Goal: Task Accomplishment & Management: Use online tool/utility

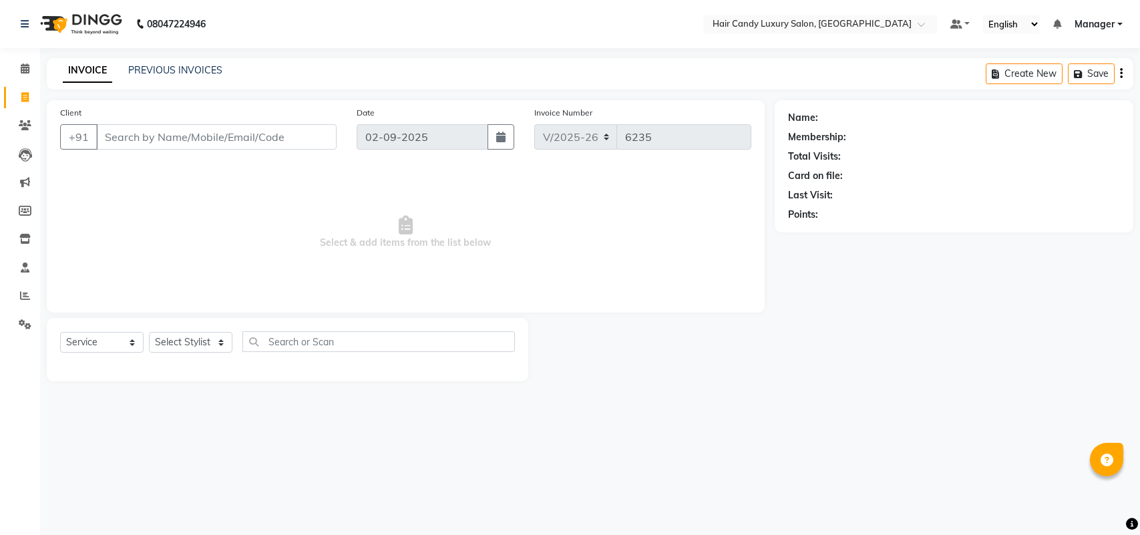
select select "6645"
select select "service"
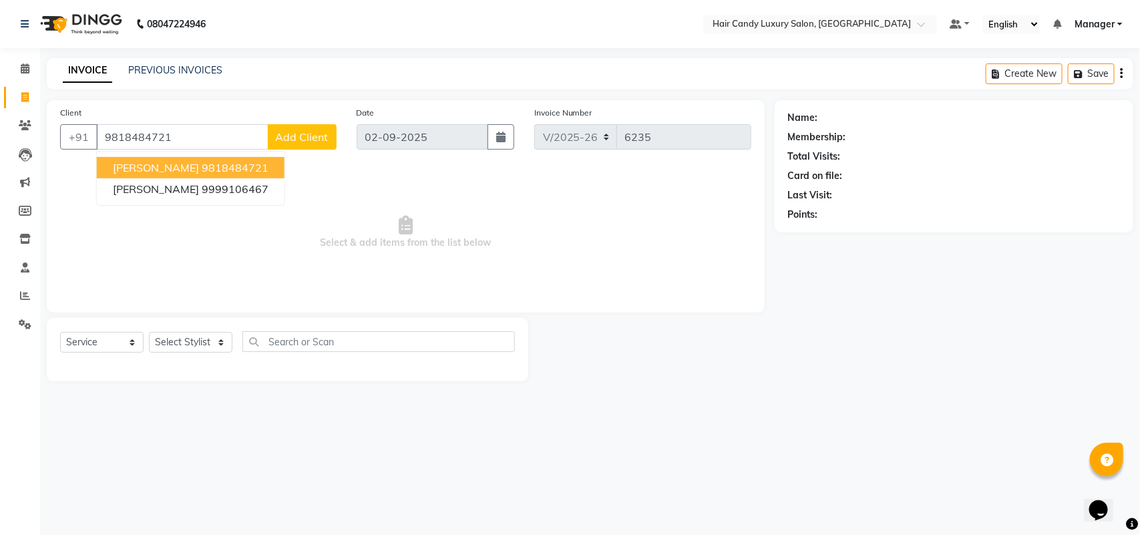
type input "9818484721"
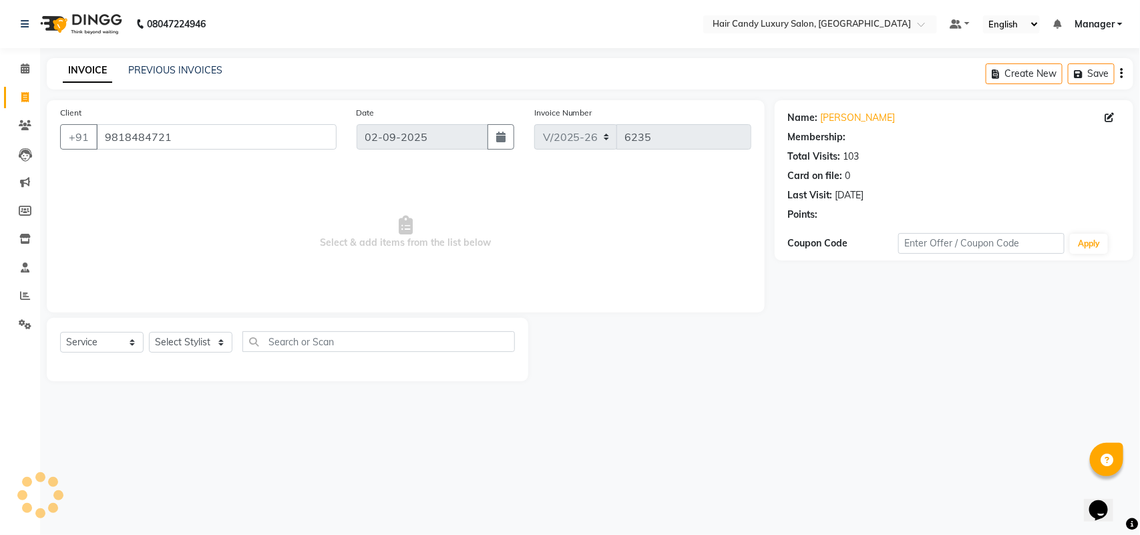
select select "2: Object"
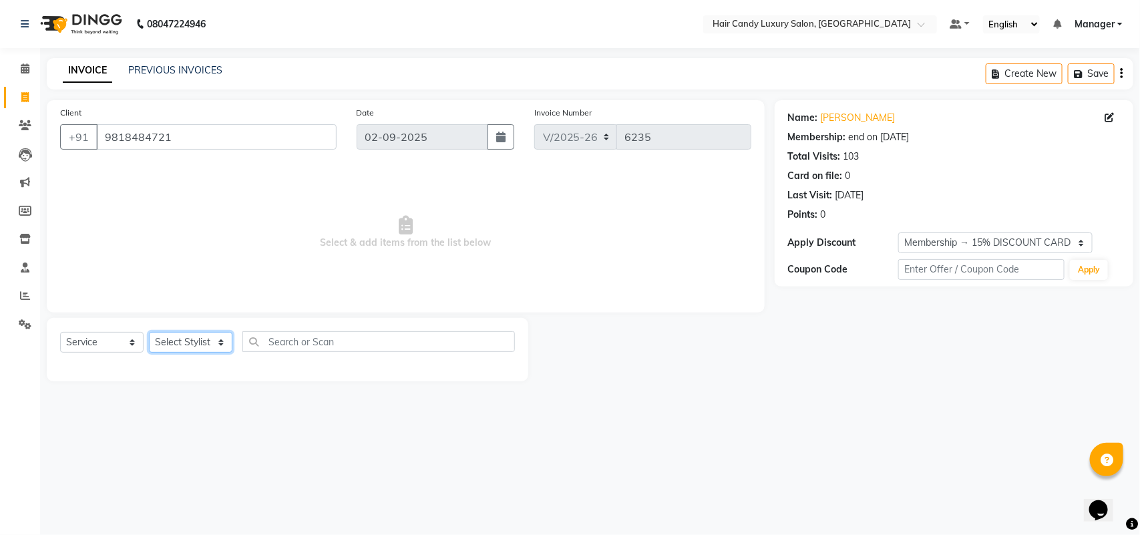
click at [189, 350] on select "Select Stylist Aman ANKIT MANAGER [PERSON_NAME] [PERSON_NAME] Danish [PERSON_NA…" at bounding box center [190, 342] width 83 height 21
select select "51782"
click at [149, 332] on select "Select Stylist Aman ANKIT MANAGER [PERSON_NAME] [PERSON_NAME] Danish [PERSON_NA…" at bounding box center [190, 342] width 83 height 21
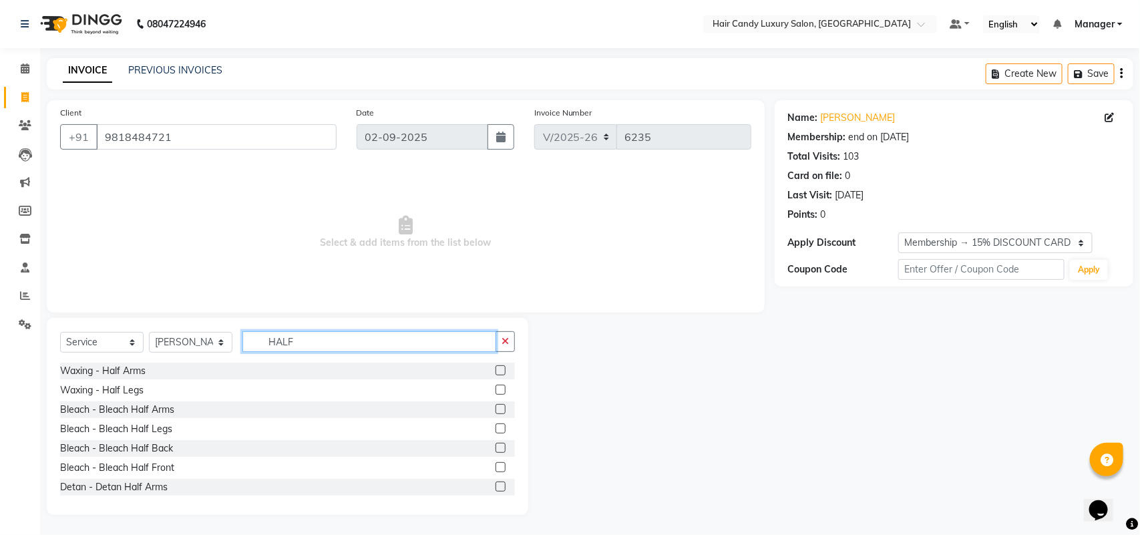
type input "HALF"
click at [495, 372] on label at bounding box center [500, 370] width 10 height 10
click at [495, 372] on input "checkbox" at bounding box center [499, 370] width 9 height 9
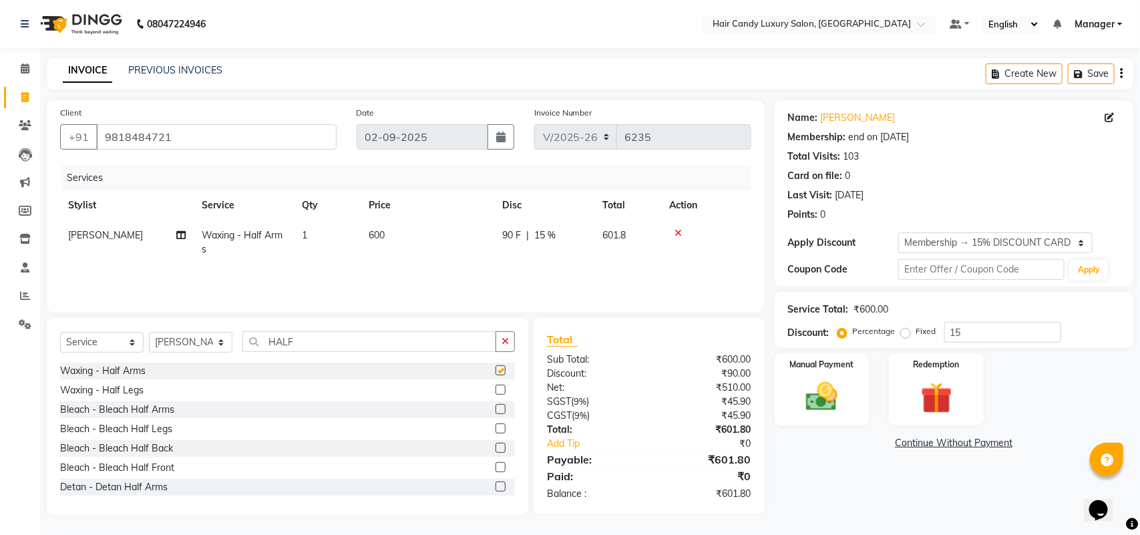
checkbox input "false"
click at [495, 392] on label at bounding box center [500, 390] width 10 height 10
click at [495, 392] on input "checkbox" at bounding box center [499, 390] width 9 height 9
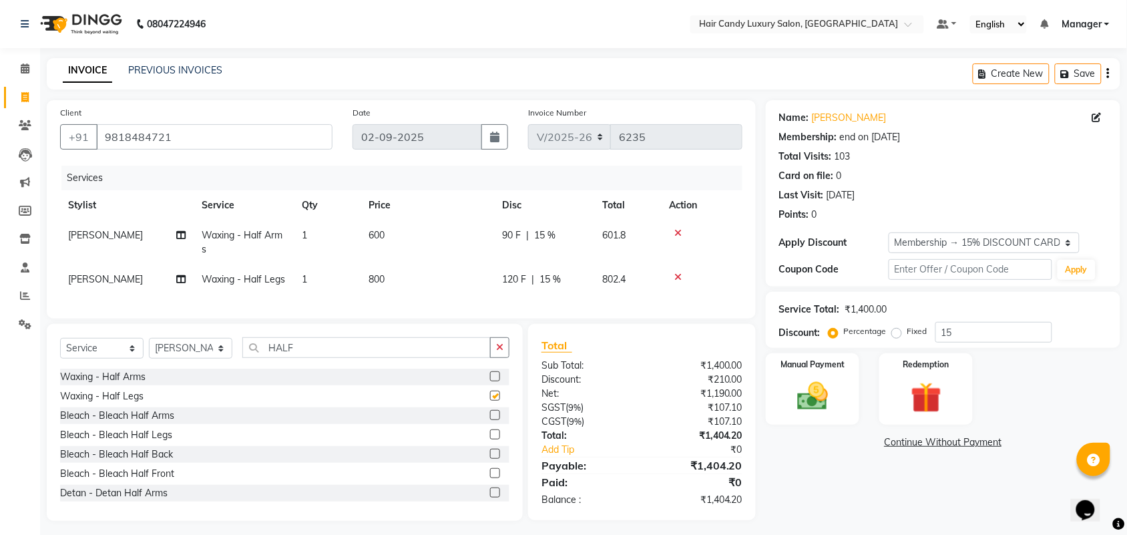
checkbox input "false"
click at [399, 237] on td "600" at bounding box center [427, 242] width 134 height 44
select select "51782"
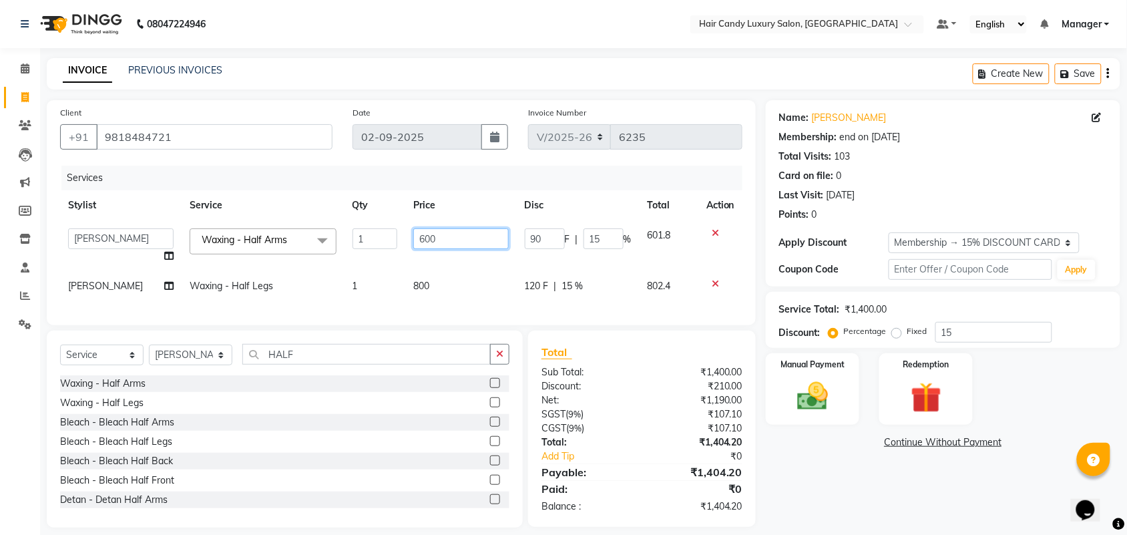
drag, startPoint x: 444, startPoint y: 242, endPoint x: 239, endPoint y: 240, distance: 204.9
click at [308, 241] on tr "Aman ANKIT MANAGER [PERSON_NAME] [PERSON_NAME] Danish [PERSON_NAME] [PERSON_NAM…" at bounding box center [401, 245] width 682 height 51
type input "800"
click at [297, 194] on tr "Stylist Service Qty Price Disc Total Action" at bounding box center [401, 205] width 682 height 30
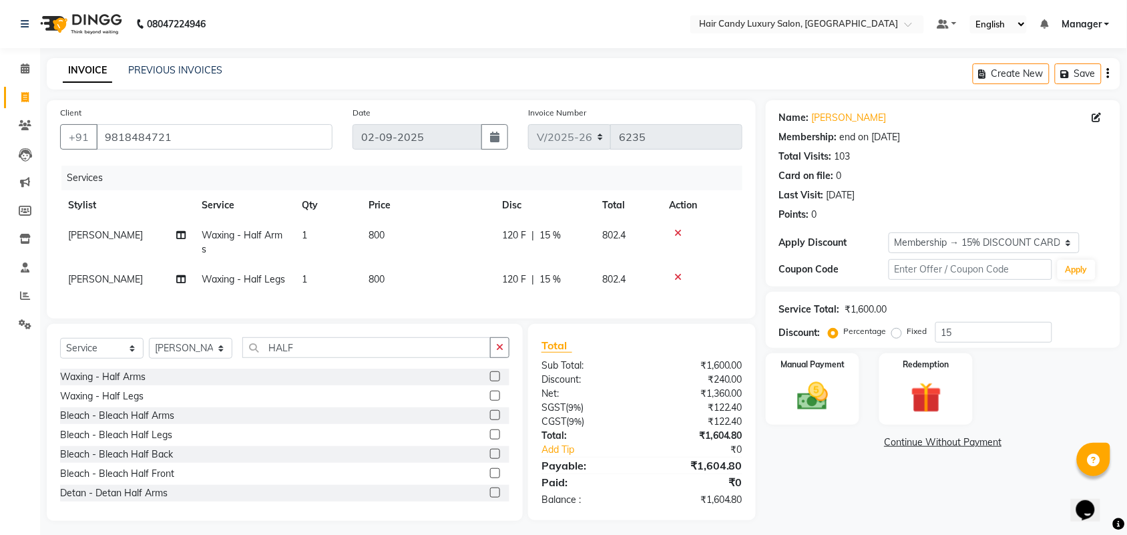
click at [409, 280] on td "800" at bounding box center [427, 279] width 134 height 30
select select "51782"
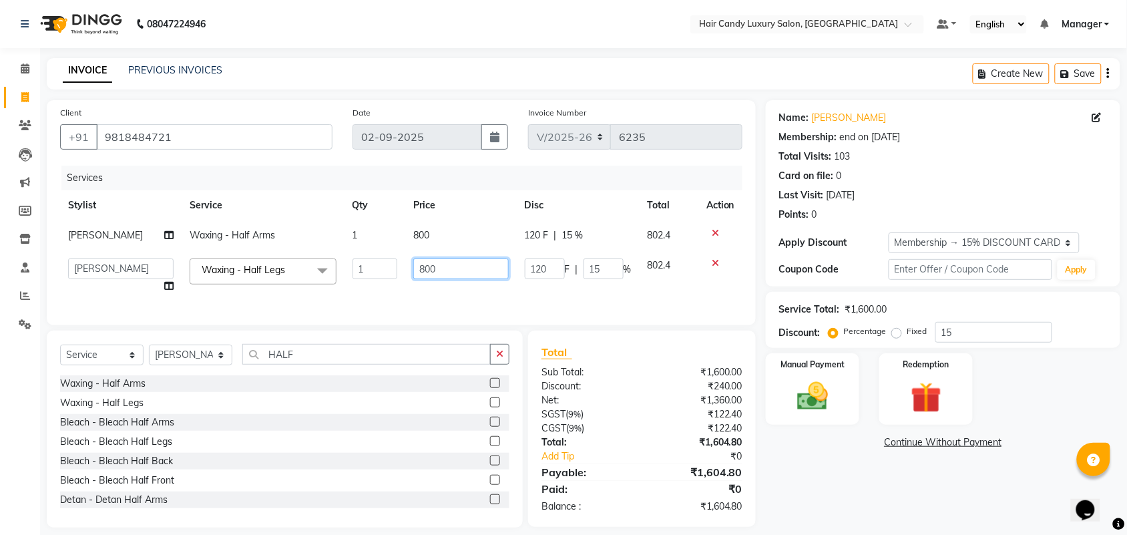
drag, startPoint x: 449, startPoint y: 264, endPoint x: 0, endPoint y: 152, distance: 462.9
click at [149, 222] on tbody "[PERSON_NAME] Waxing - Half Arms 1 800 120 F | 15 % 802.4 Aman ANKIT MANAGER [P…" at bounding box center [401, 260] width 682 height 81
type input "700"
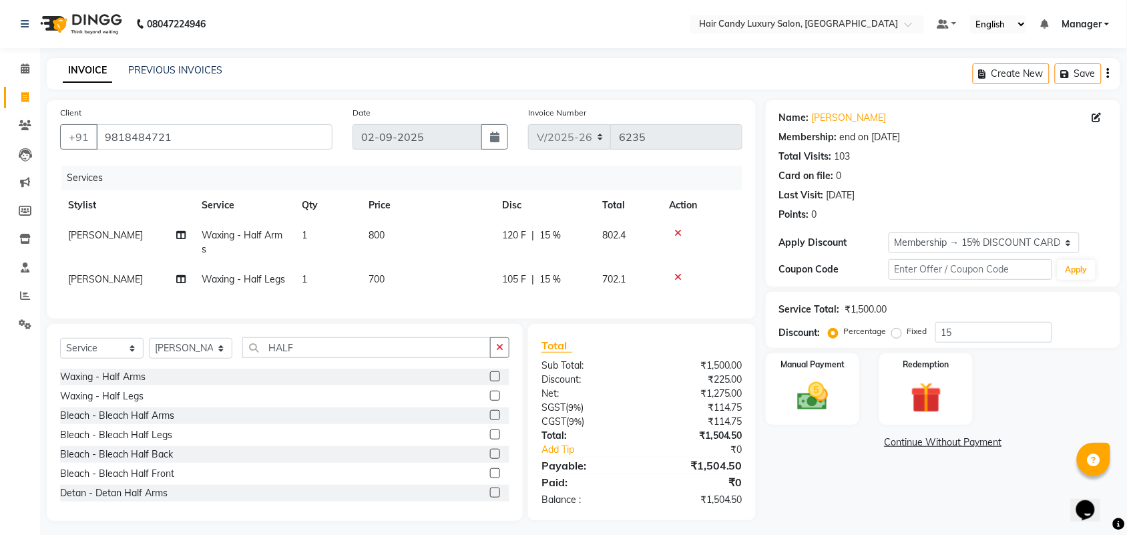
click at [271, 199] on th "Service" at bounding box center [244, 205] width 100 height 30
click at [395, 235] on td "800" at bounding box center [427, 242] width 134 height 44
select select "51782"
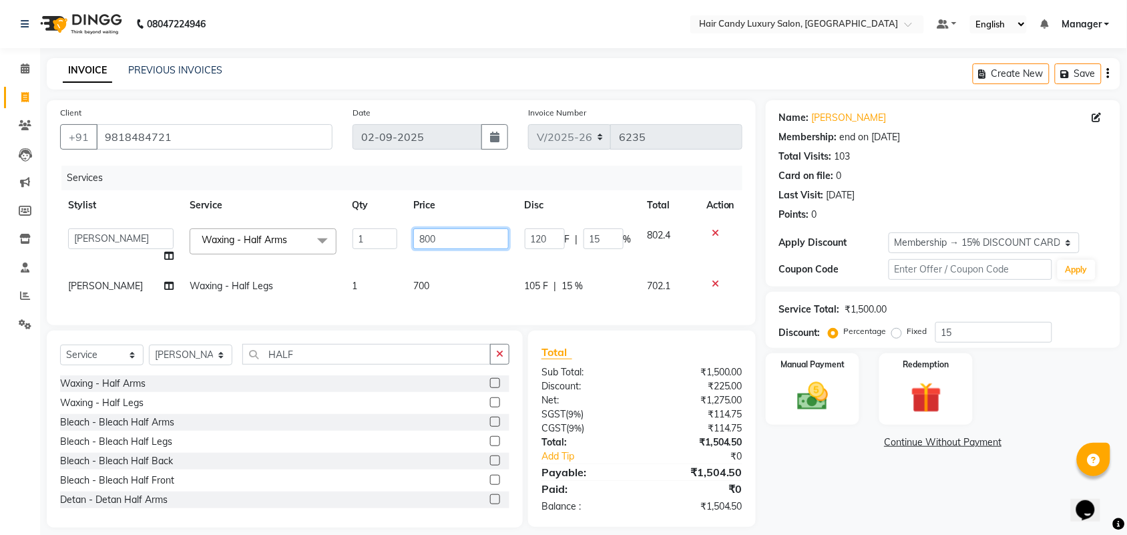
drag, startPoint x: 435, startPoint y: 235, endPoint x: 362, endPoint y: 235, distance: 72.8
click at [362, 235] on tr "Aman ANKIT MANAGER [PERSON_NAME] [PERSON_NAME] Danish [PERSON_NAME] [PERSON_NAM…" at bounding box center [401, 245] width 682 height 51
type input "600"
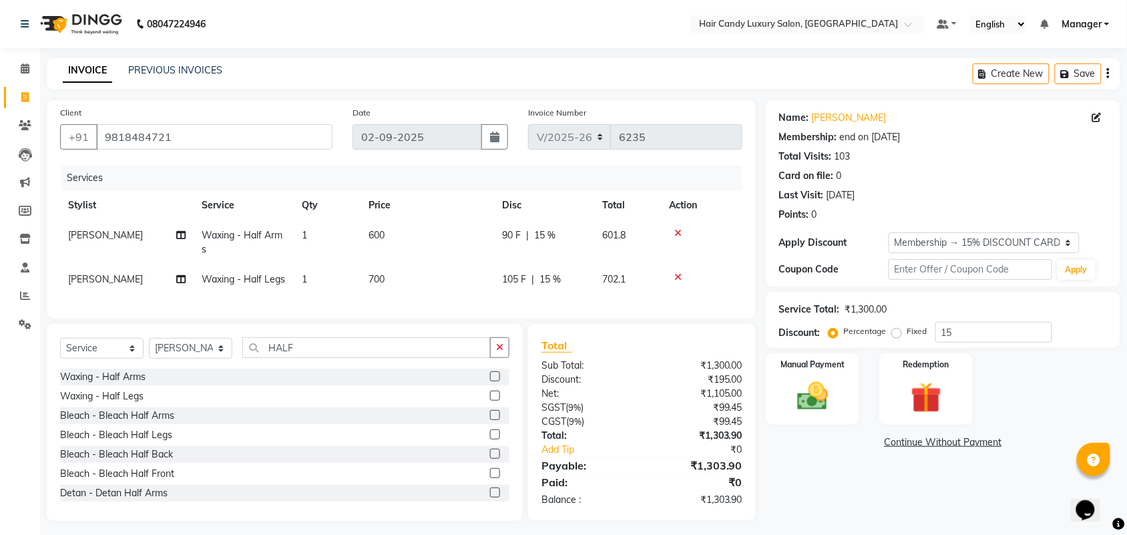
click at [298, 204] on tr "Stylist Service Qty Price Disc Total Action" at bounding box center [401, 205] width 682 height 30
click at [398, 282] on td "700" at bounding box center [427, 279] width 134 height 30
select select "51782"
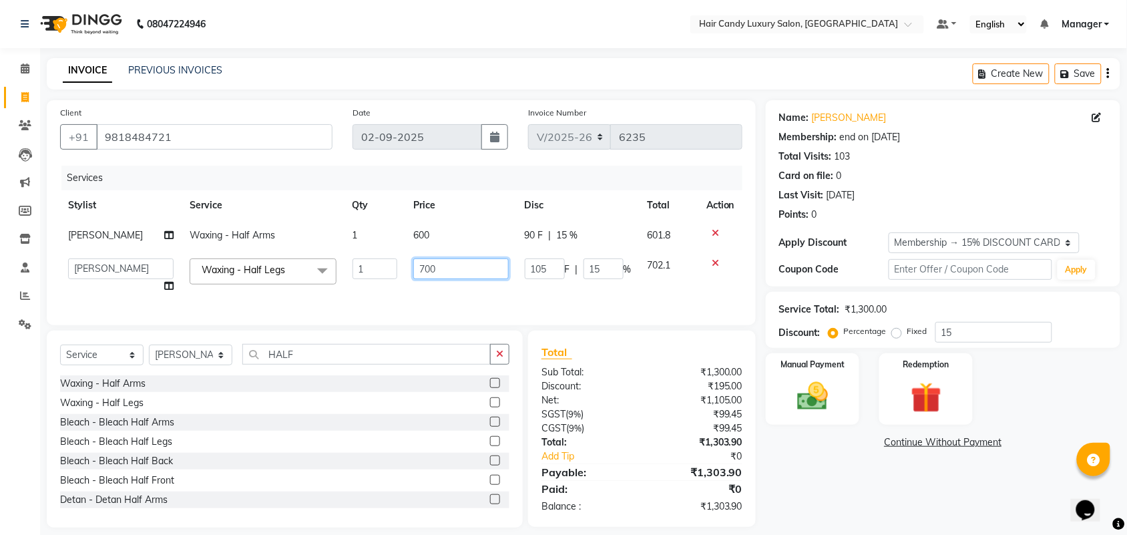
drag, startPoint x: 456, startPoint y: 274, endPoint x: 169, endPoint y: 236, distance: 289.7
click at [254, 254] on tr "Aman ANKIT MANAGER [PERSON_NAME] [PERSON_NAME] Danish [PERSON_NAME] [PERSON_NAM…" at bounding box center [401, 275] width 682 height 51
click at [264, 184] on div "Services" at bounding box center [406, 178] width 691 height 25
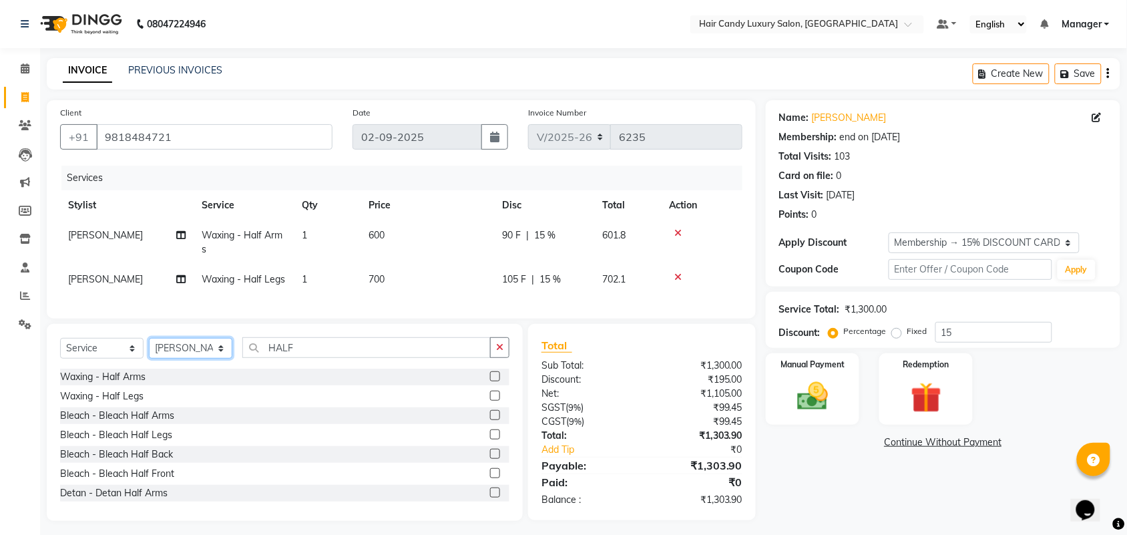
click at [194, 358] on select "Select Stylist Aman ANKIT MANAGER [PERSON_NAME] [PERSON_NAME] Danish [PERSON_NA…" at bounding box center [190, 348] width 83 height 21
select select "63973"
click at [149, 350] on select "Select Stylist Aman ANKIT MANAGER [PERSON_NAME] [PERSON_NAME] Danish [PERSON_NA…" at bounding box center [190, 348] width 83 height 21
type input "="
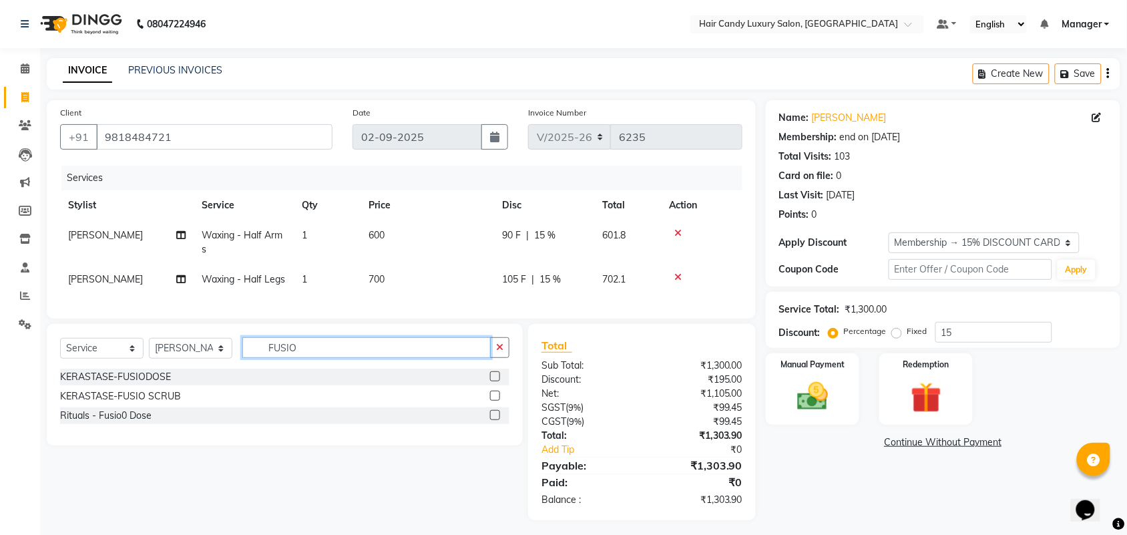
type input "FUSIO"
click at [491, 381] on label at bounding box center [495, 376] width 10 height 10
click at [491, 381] on input "checkbox" at bounding box center [494, 377] width 9 height 9
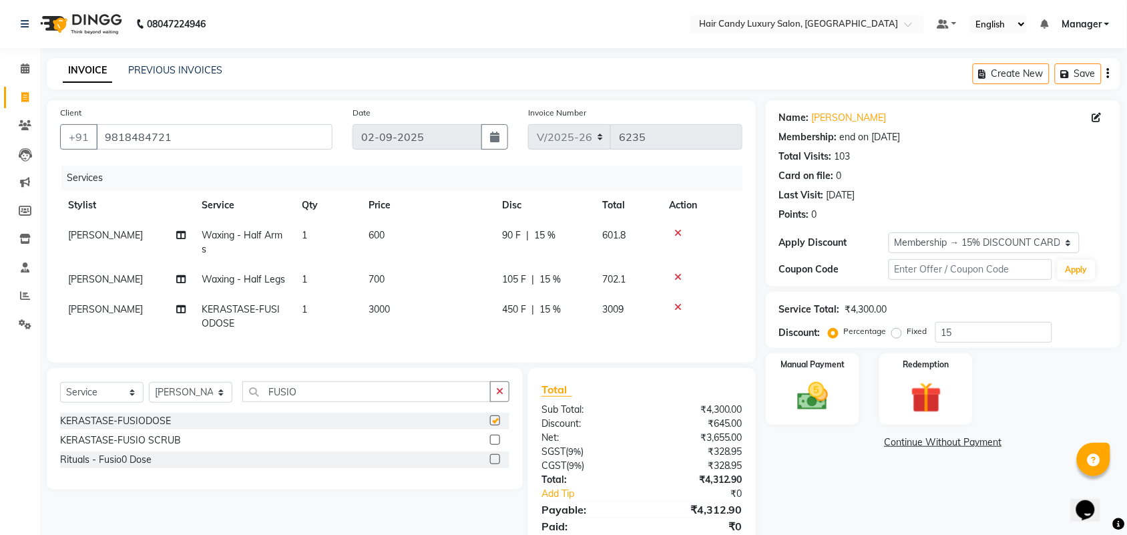
checkbox input "false"
click at [417, 309] on td "3000" at bounding box center [427, 316] width 134 height 44
select select "63973"
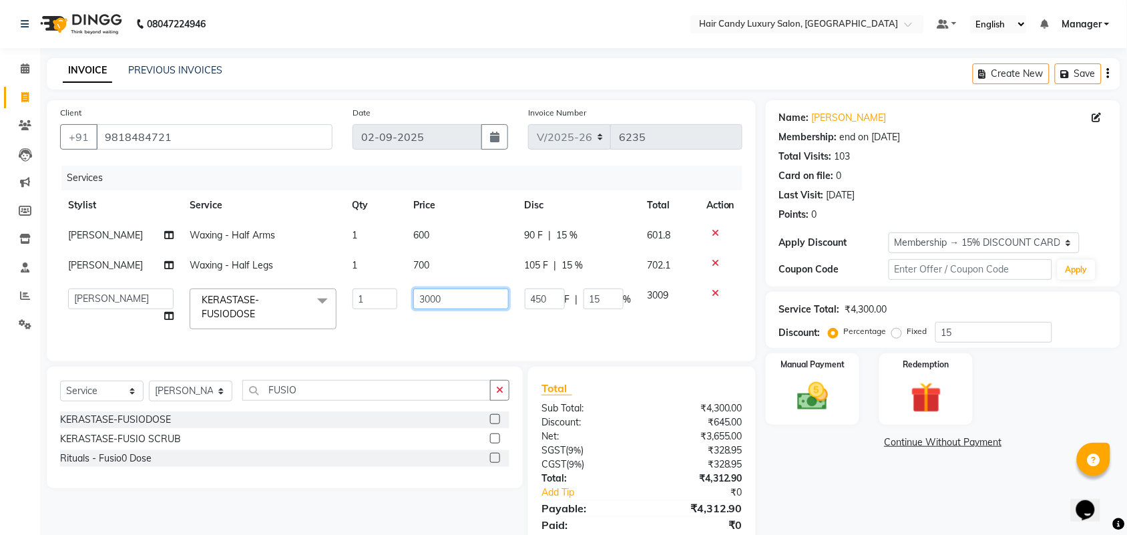
drag, startPoint x: 417, startPoint y: 300, endPoint x: 0, endPoint y: 288, distance: 417.4
click at [280, 300] on tr "Aman ANKIT MANAGER [PERSON_NAME] [PERSON_NAME] Danish [PERSON_NAME] [PERSON_NAM…" at bounding box center [401, 308] width 682 height 57
type input "2000"
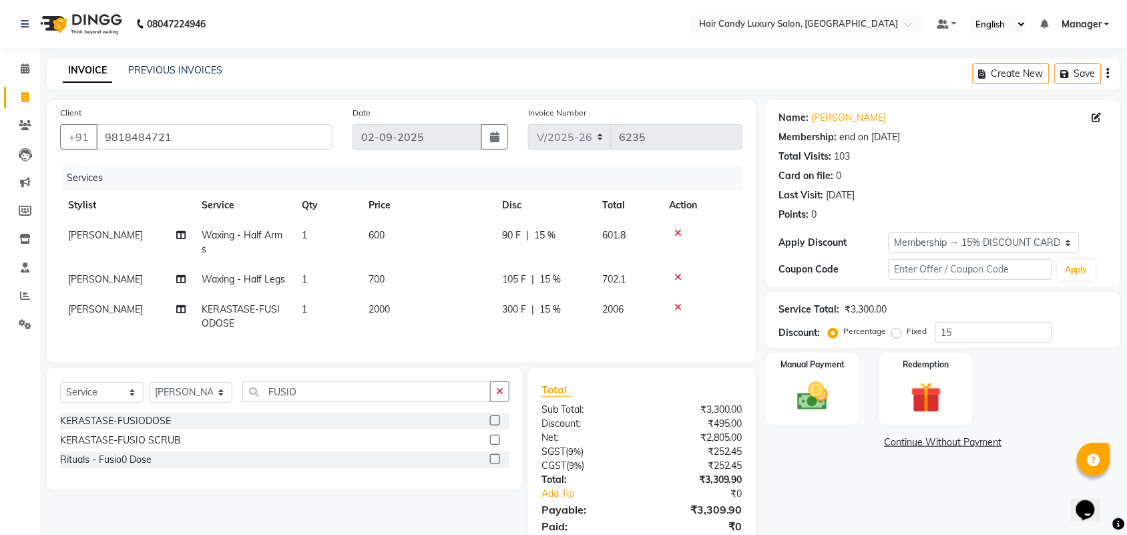
click at [268, 186] on div "Services" at bounding box center [406, 178] width 691 height 25
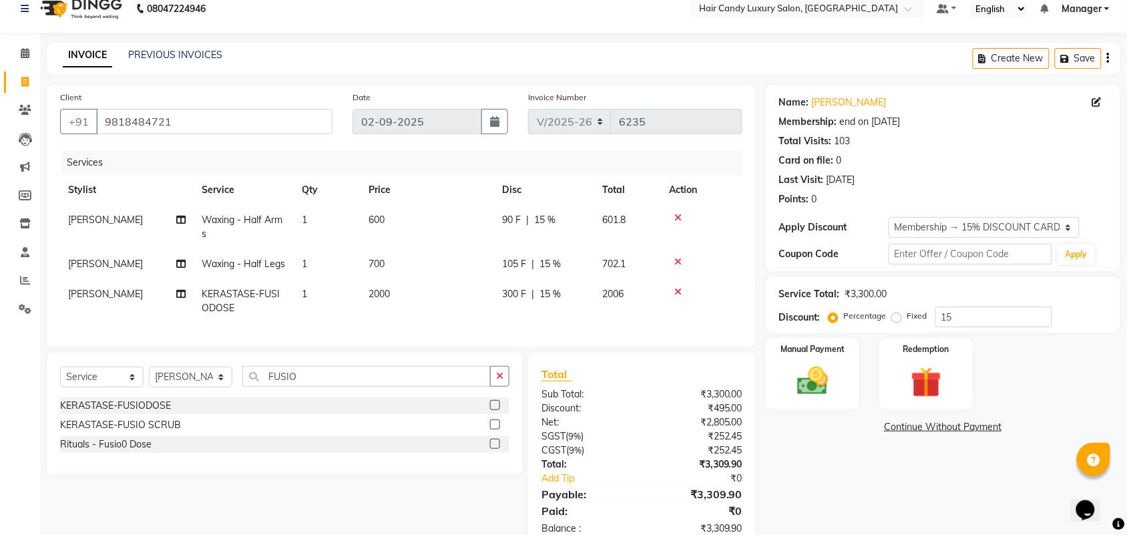
scroll to position [61, 0]
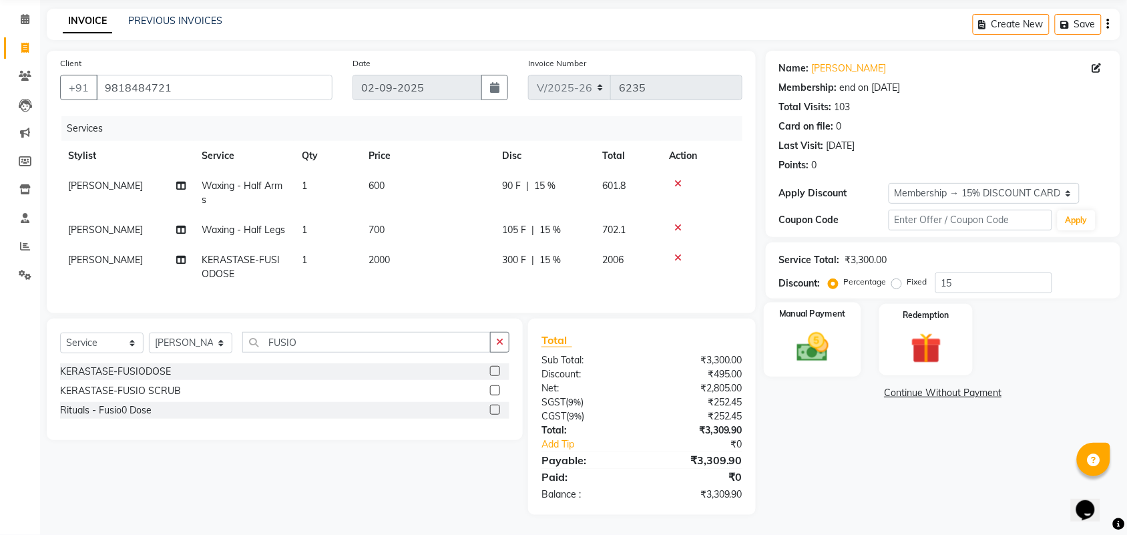
click at [824, 331] on img at bounding box center [812, 346] width 52 height 37
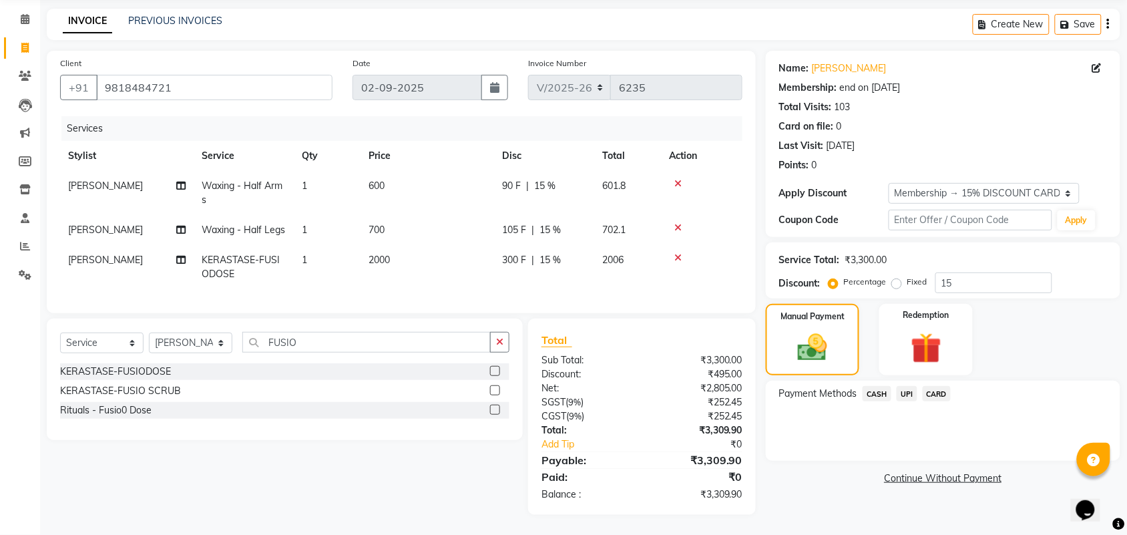
click at [940, 386] on span "CARD" at bounding box center [937, 393] width 29 height 15
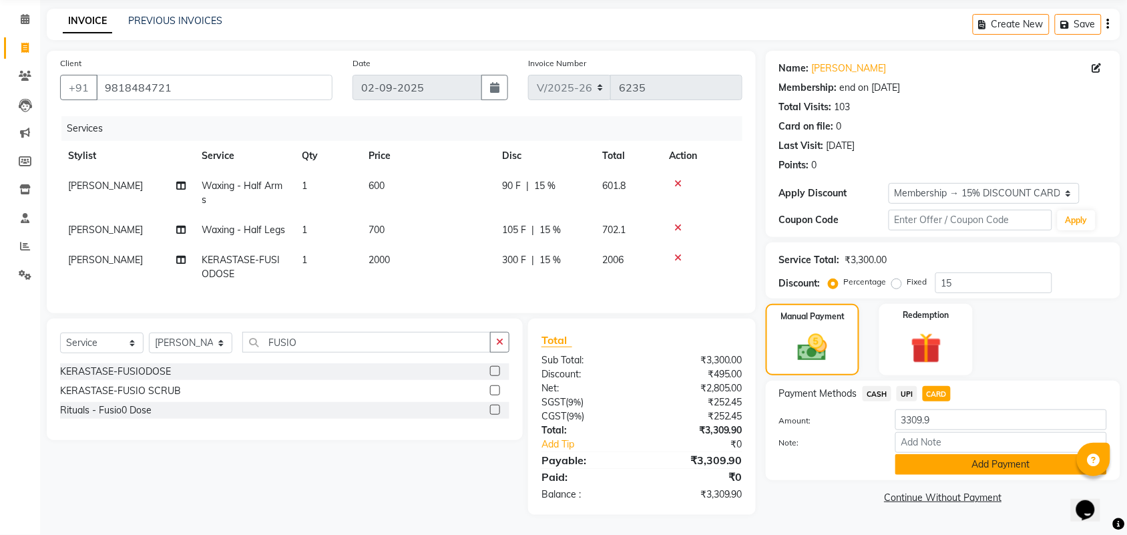
click at [945, 454] on button "Add Payment" at bounding box center [1001, 464] width 212 height 21
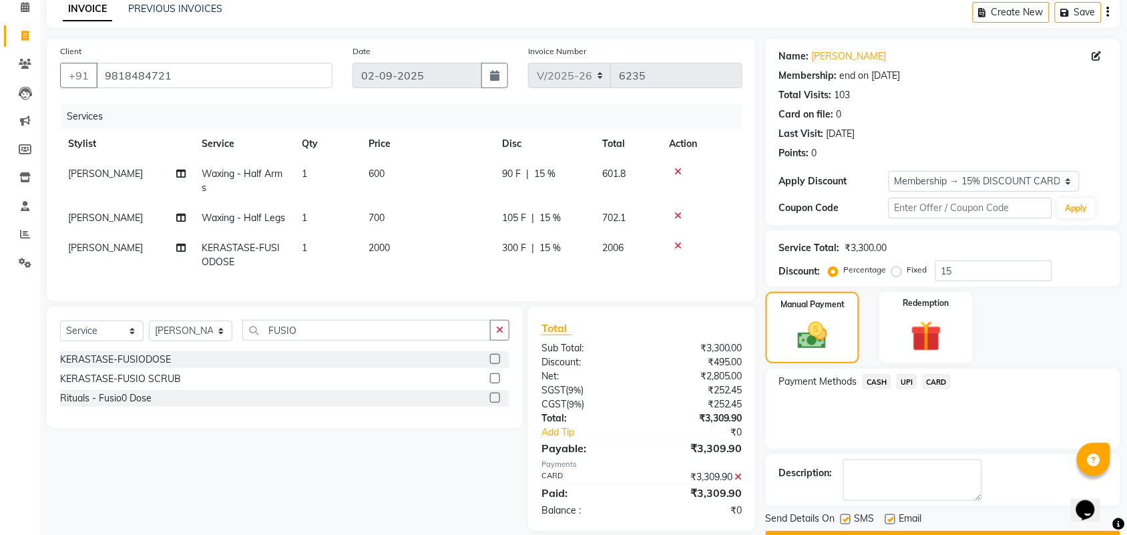
scroll to position [136, 0]
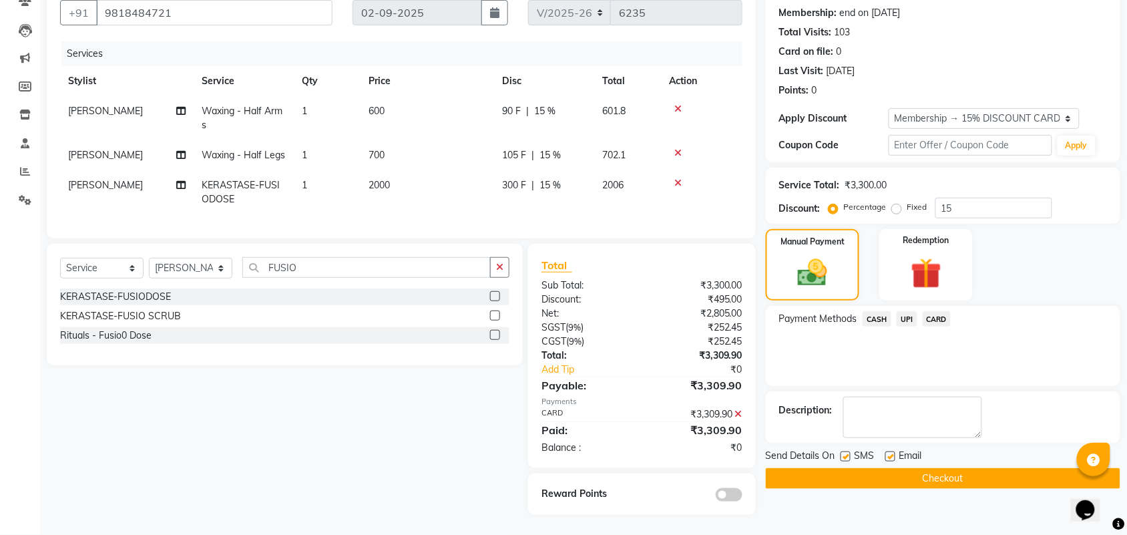
click at [851, 468] on button "Checkout" at bounding box center [943, 478] width 354 height 21
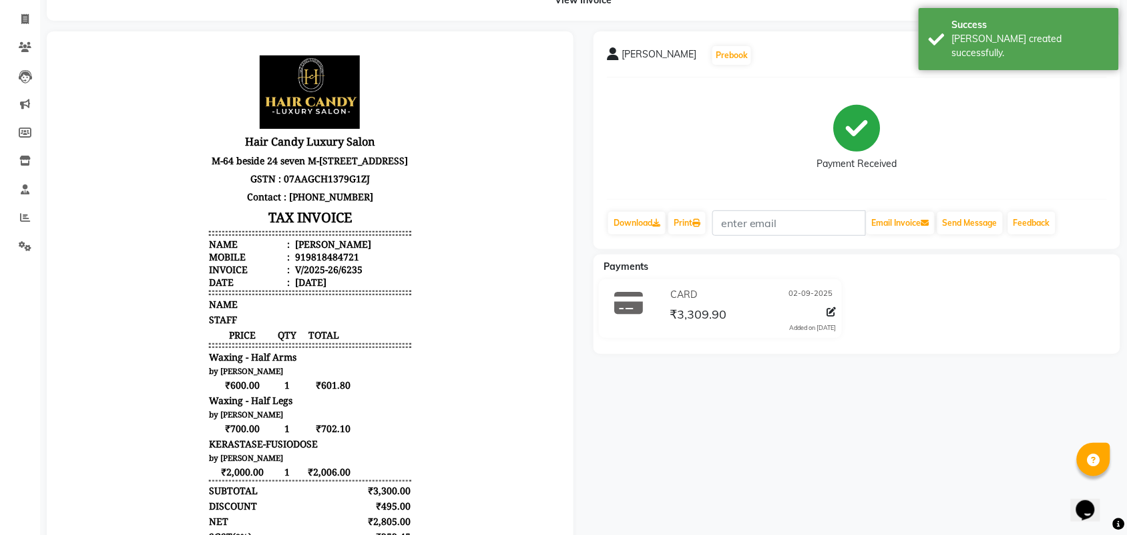
scroll to position [167, 0]
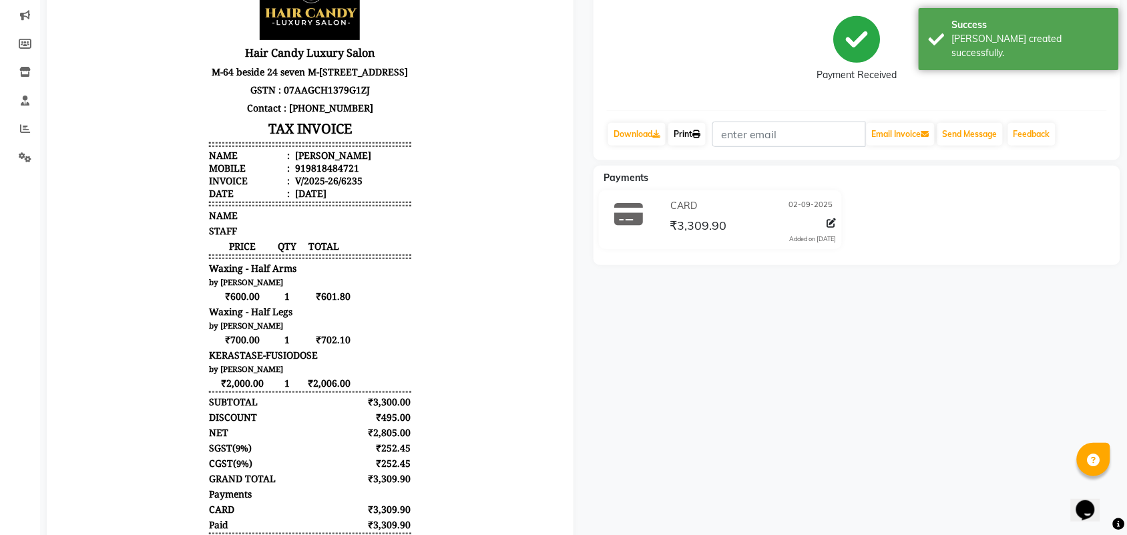
click at [688, 132] on link "Print" at bounding box center [686, 134] width 37 height 23
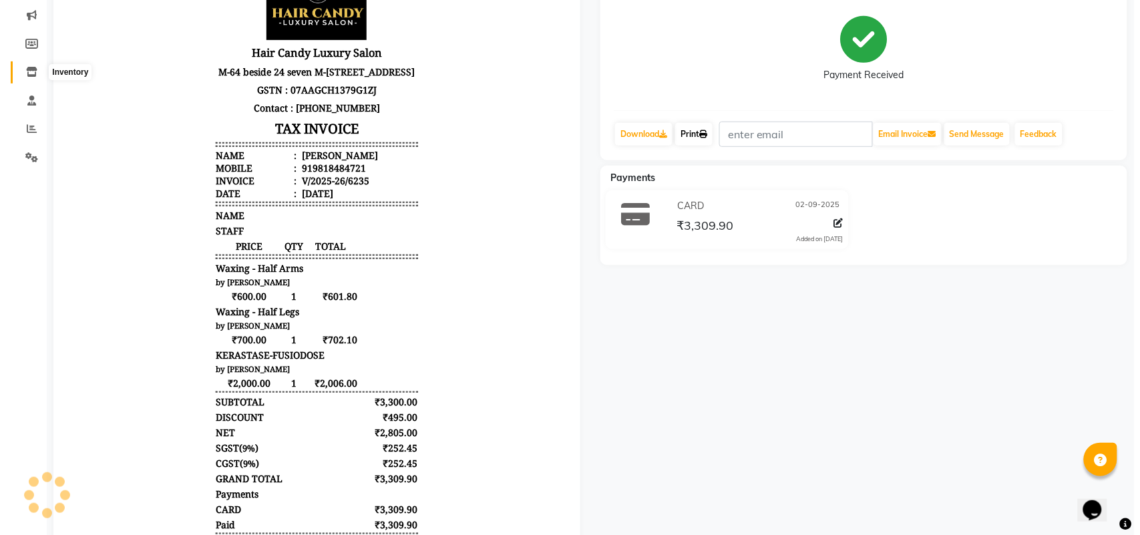
scroll to position [0, 0]
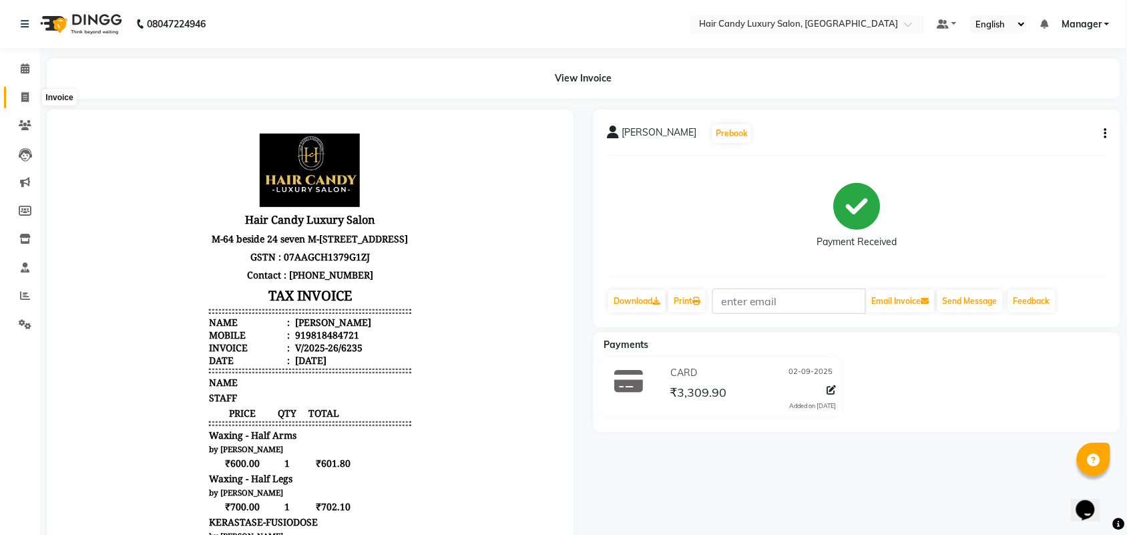
click at [22, 95] on icon at bounding box center [24, 97] width 7 height 10
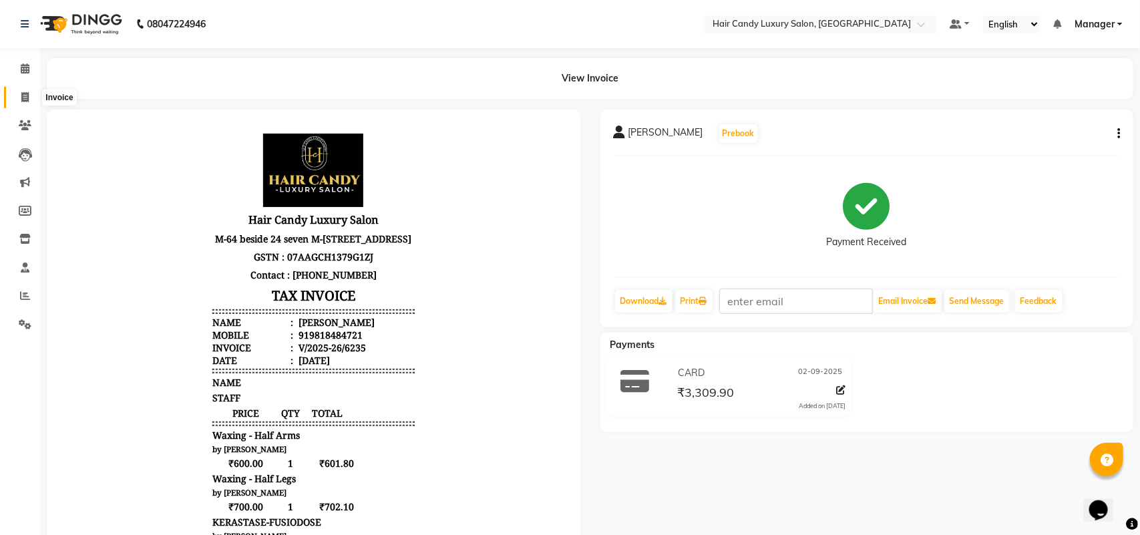
select select "service"
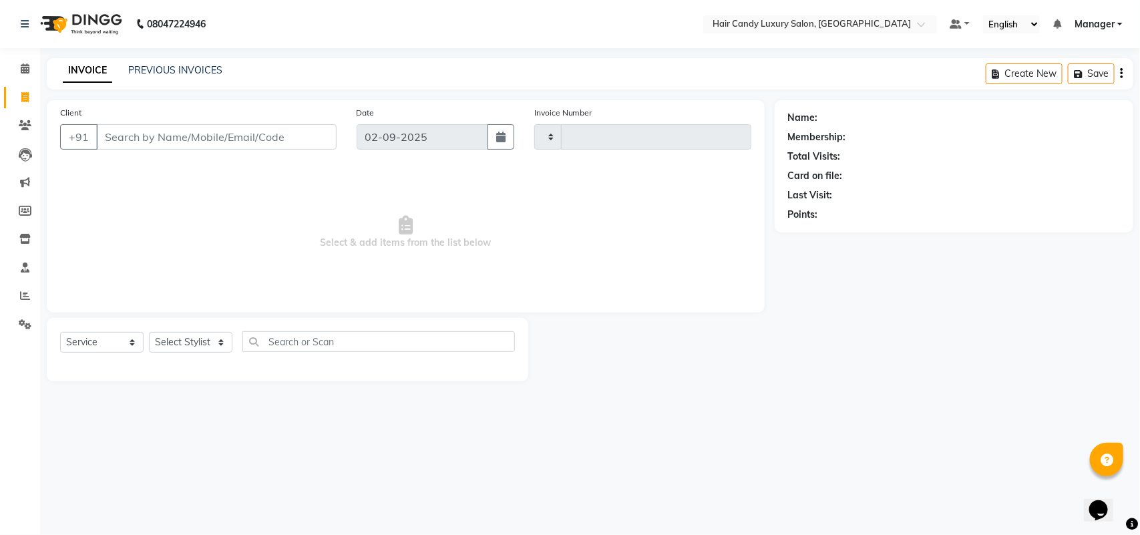
type input "6236"
select select "6645"
